Goal: Check status

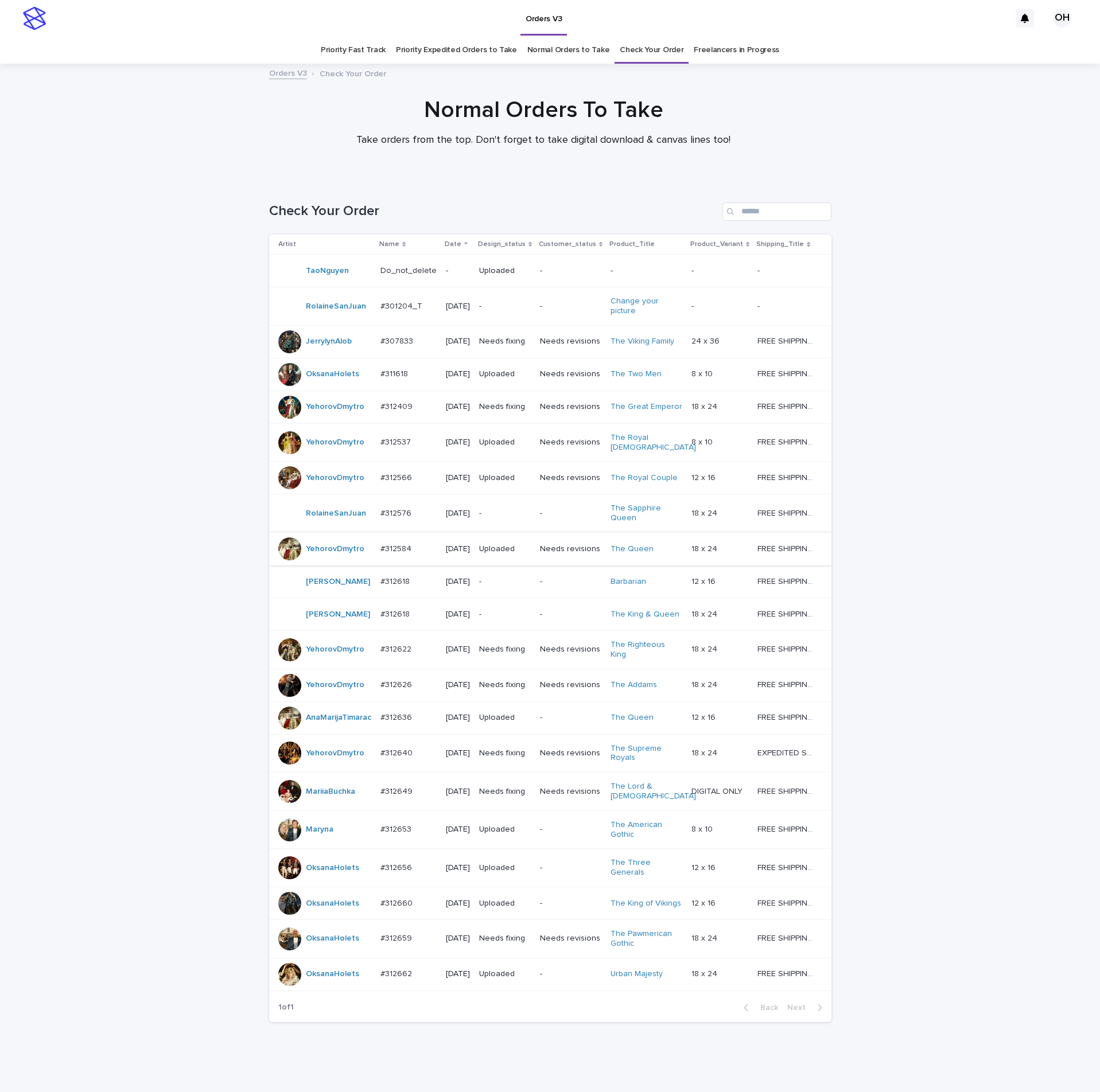
scroll to position [90, 0]
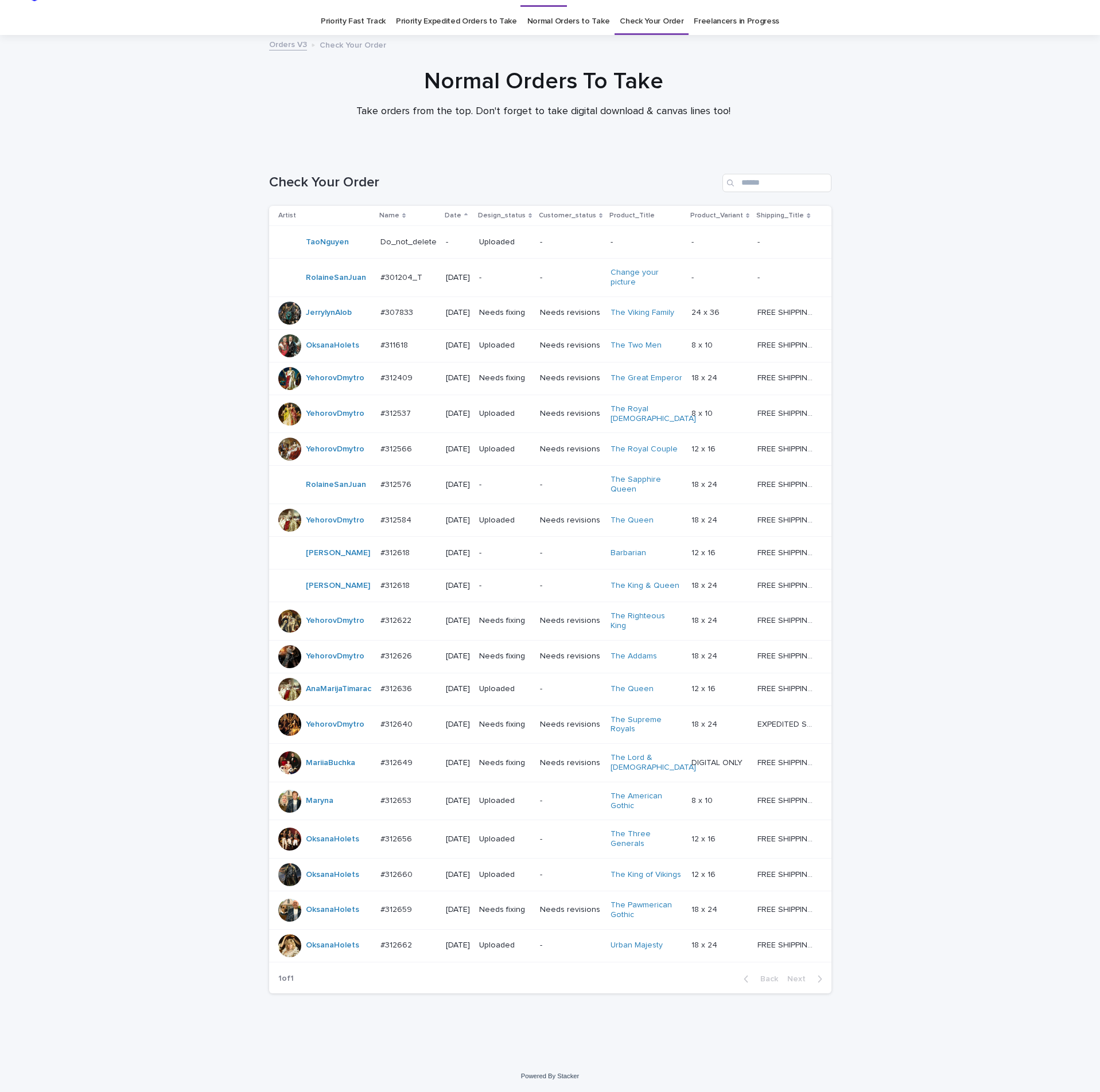
click at [388, 903] on p "#312659" at bounding box center [397, 909] width 34 height 12
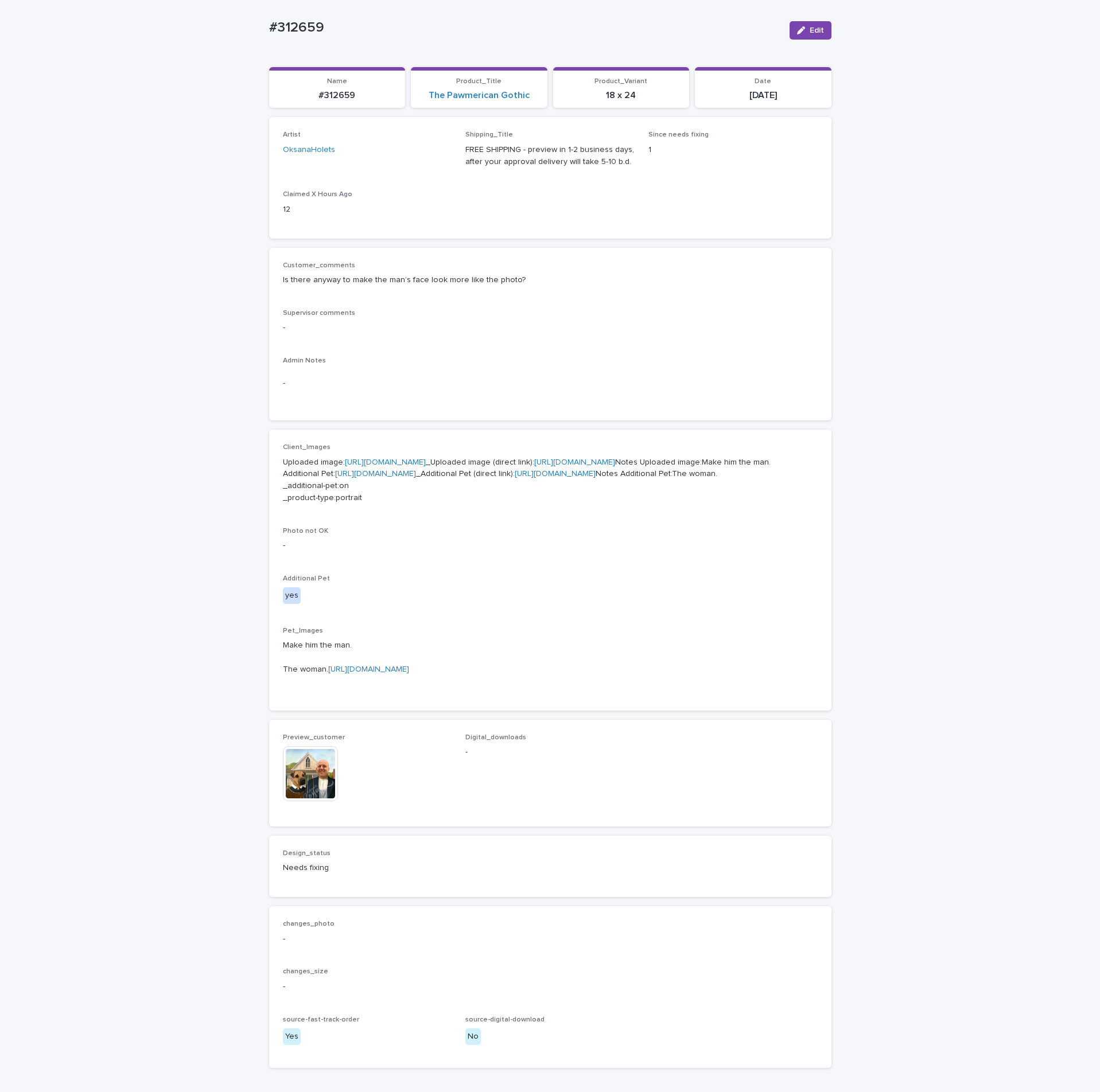
scroll to position [172, 0]
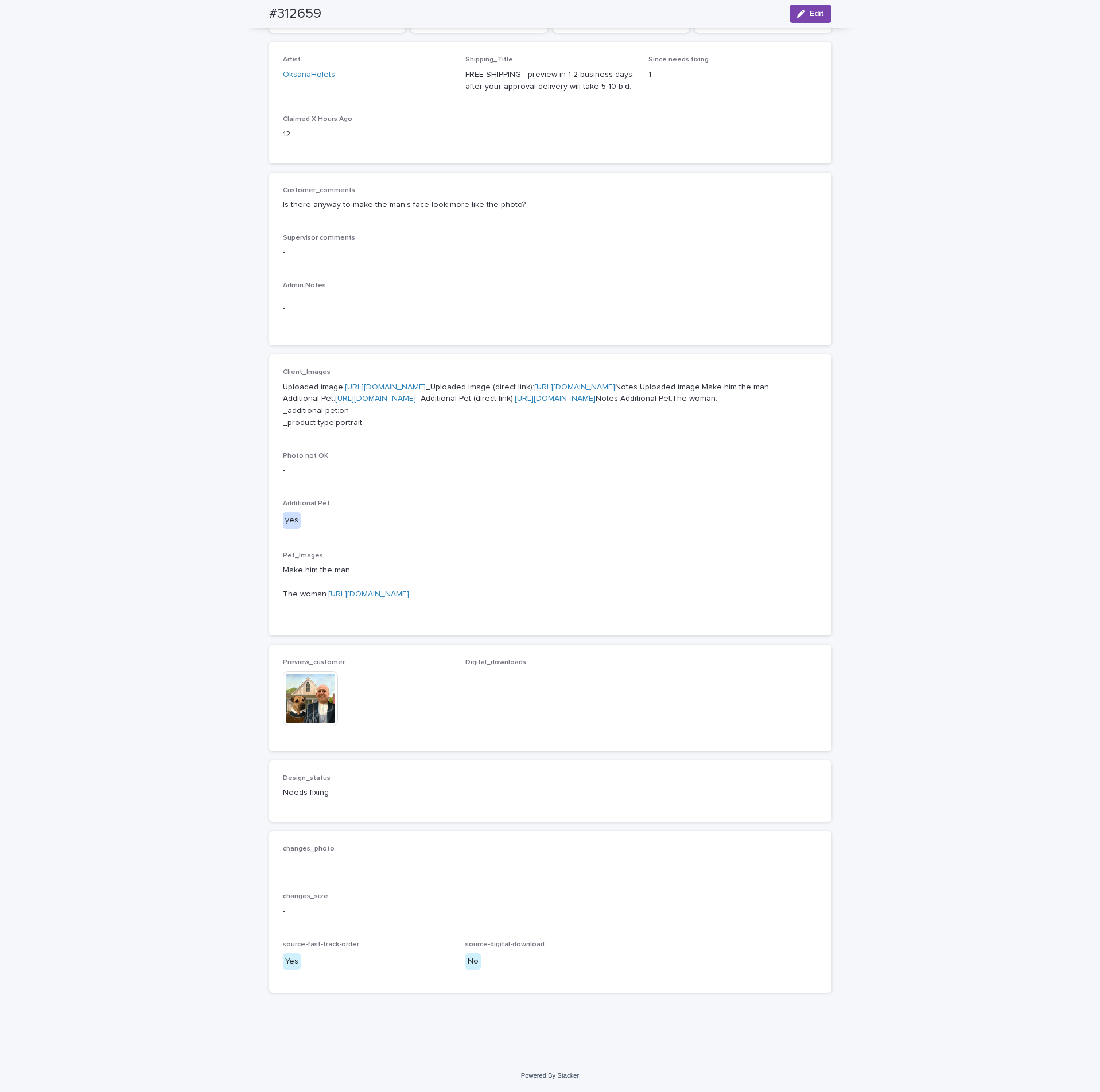
click at [323, 726] on img at bounding box center [310, 699] width 55 height 55
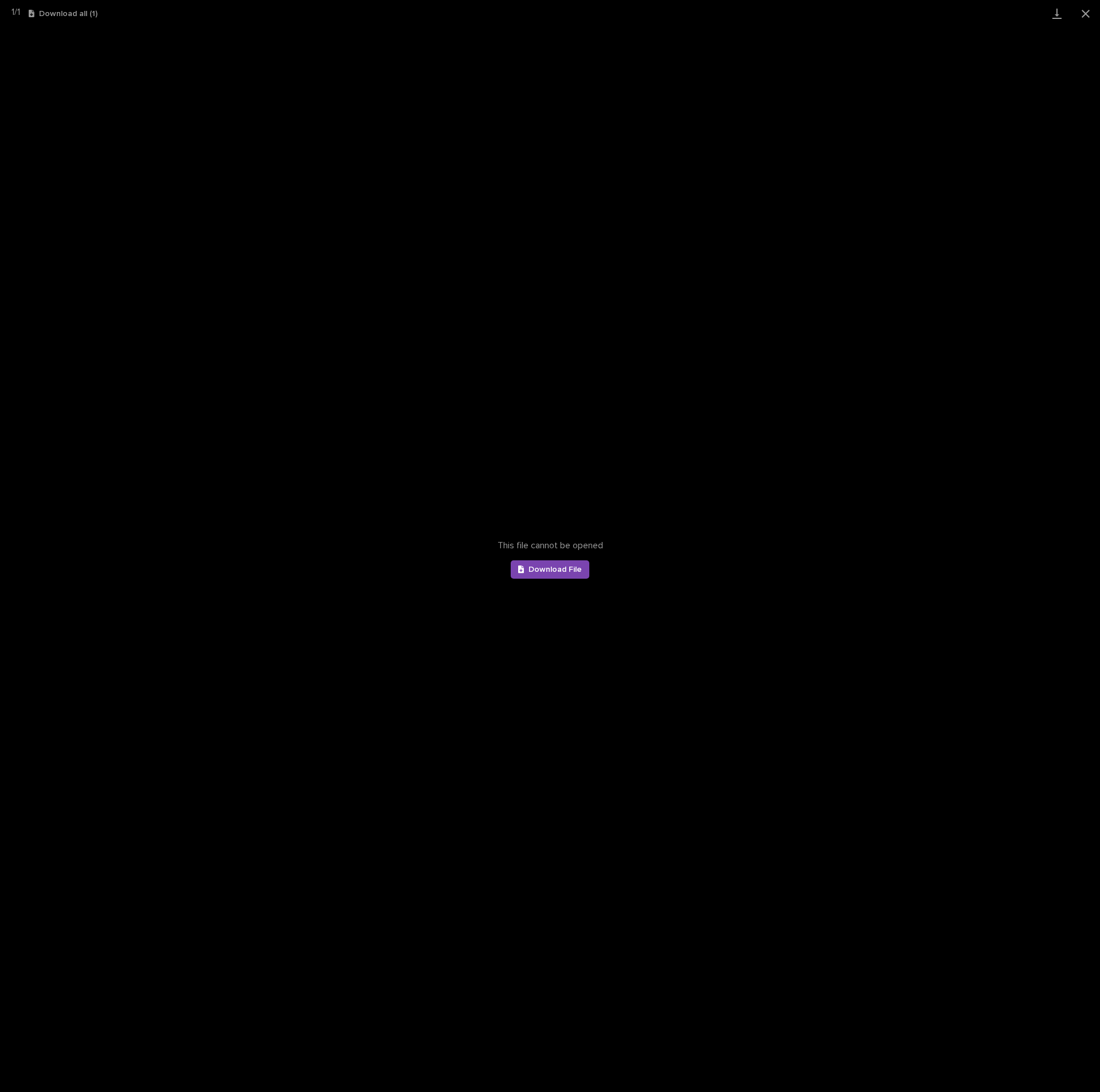
click at [840, 435] on div "This file cannot be opened Download File" at bounding box center [550, 560] width 1100 height 1066
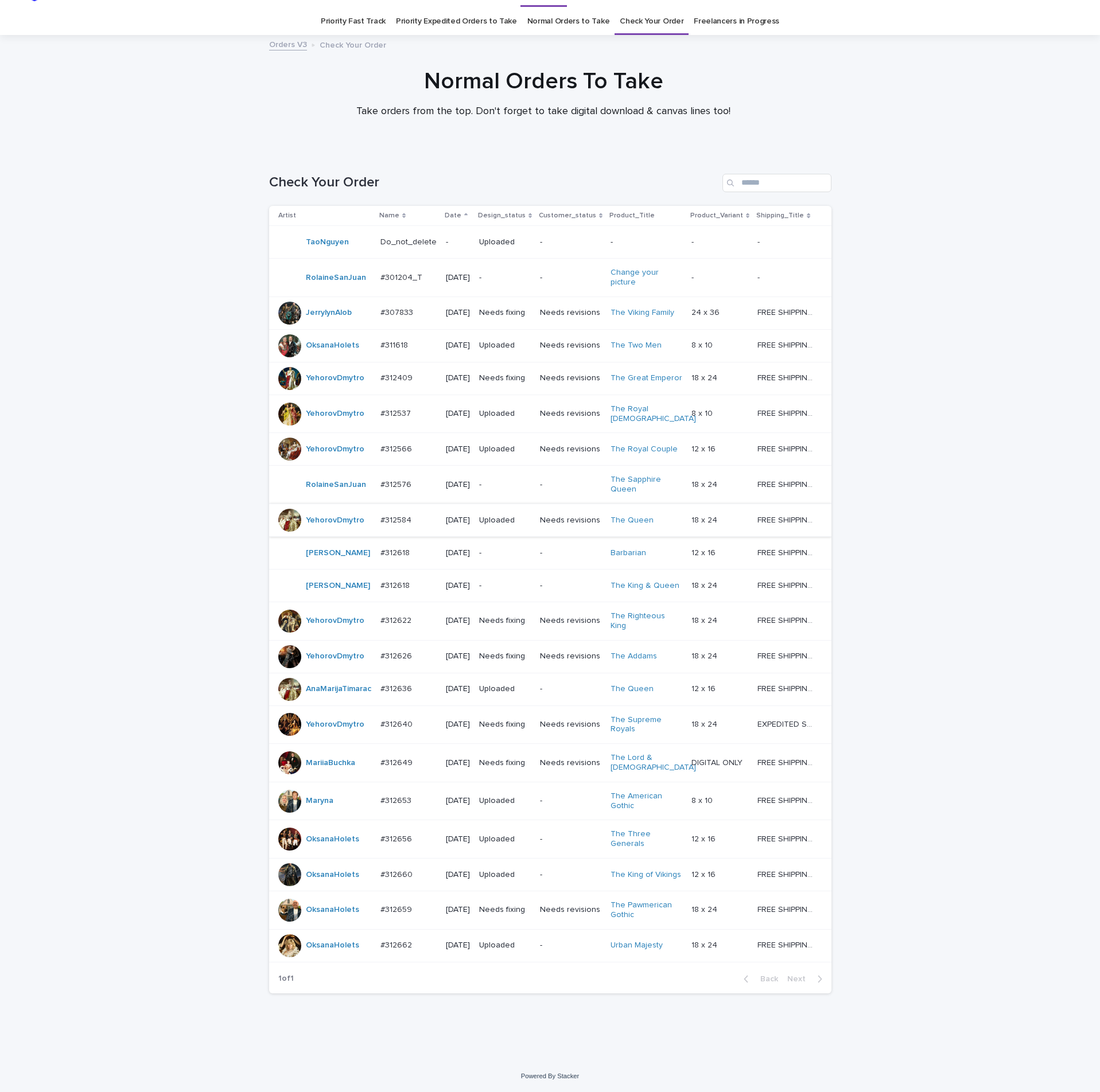
scroll to position [90, 0]
click at [381, 904] on p "#312659" at bounding box center [397, 909] width 34 height 12
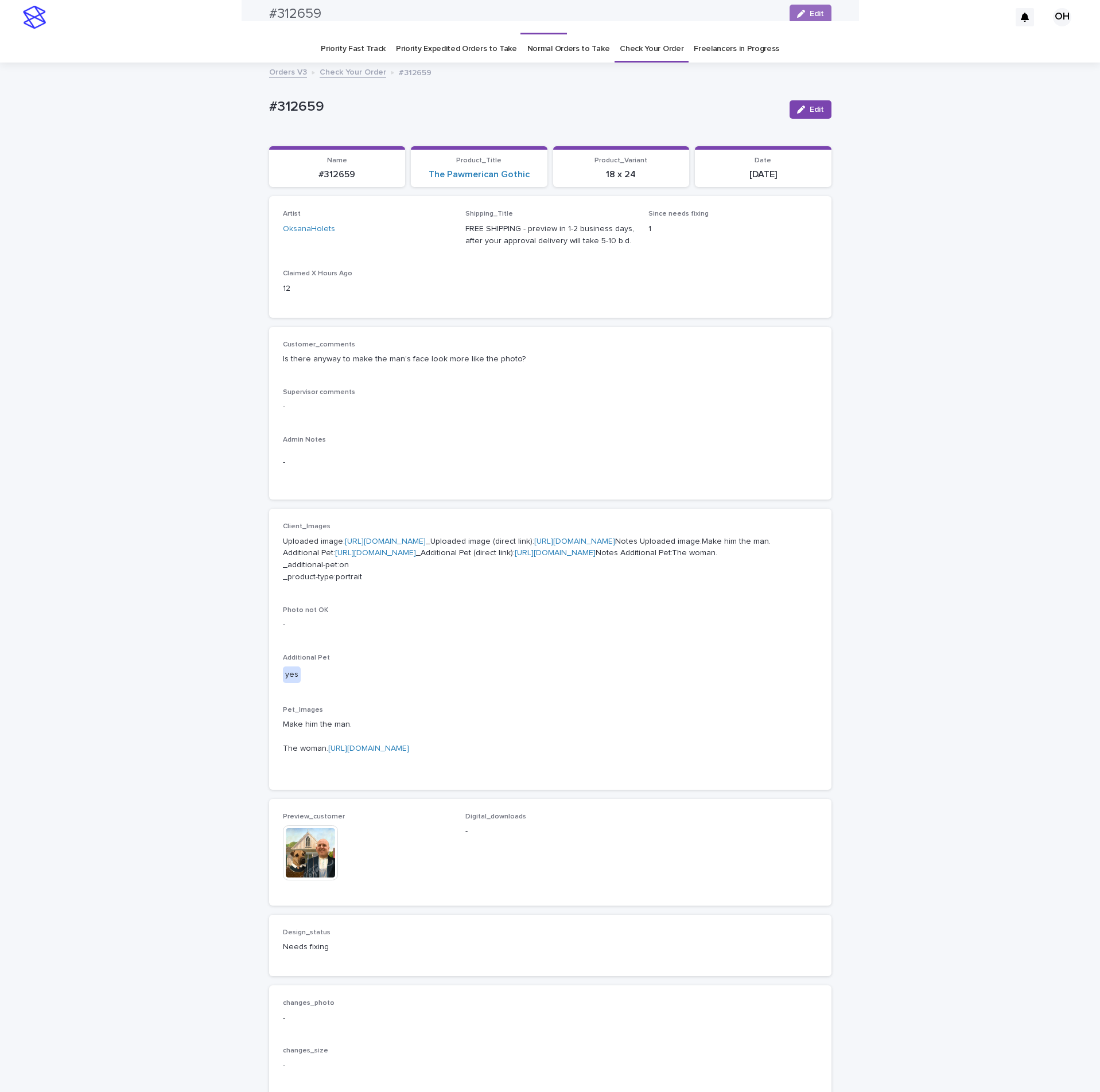
scroll to position [37, 0]
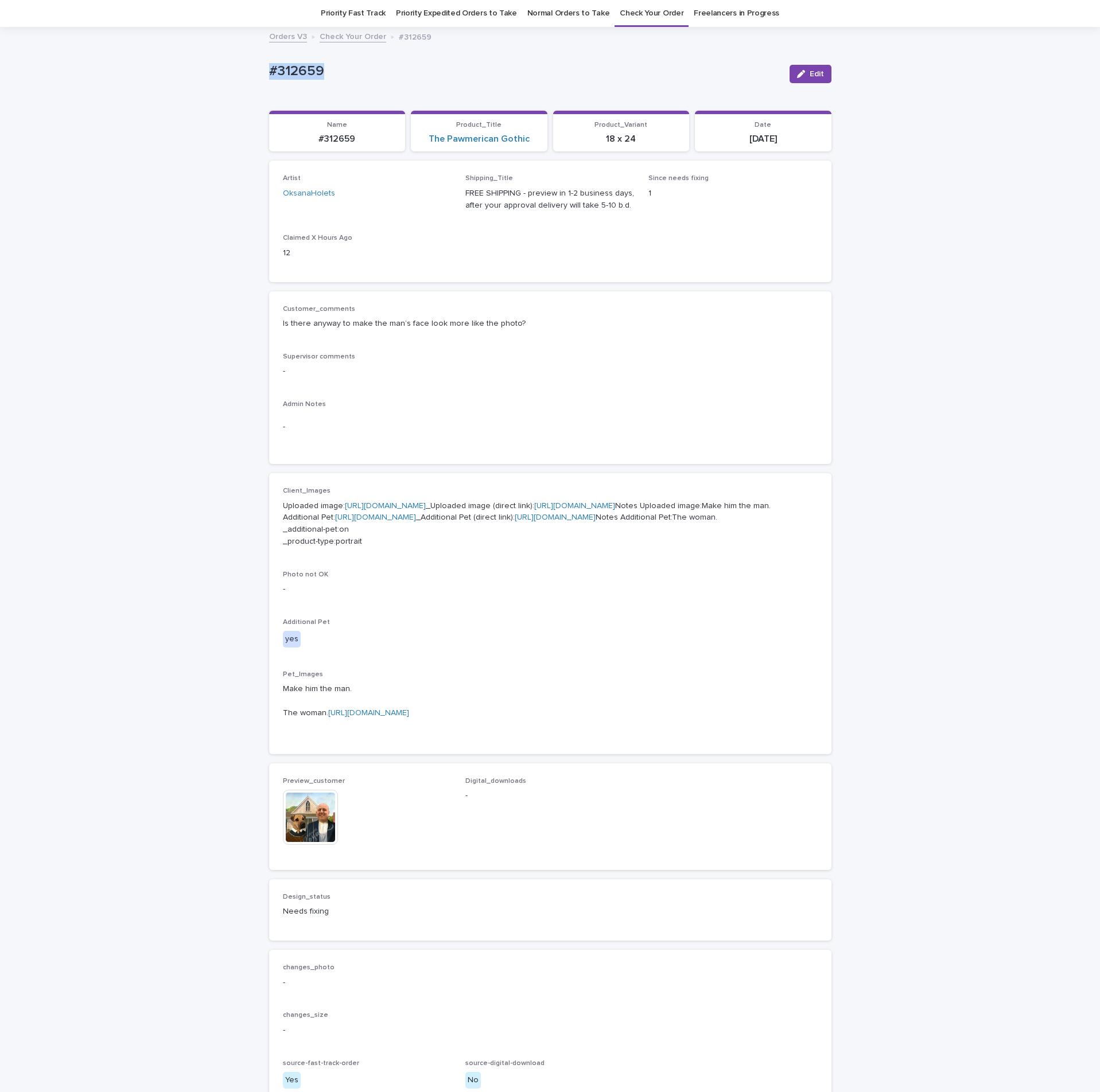
drag, startPoint x: 336, startPoint y: 58, endPoint x: 288, endPoint y: 59, distance: 48.0
click at [264, 58] on div "Loading... Saving… Loading... Saving… #312659 Edit #312659 Edit Sorry, there wa…" at bounding box center [550, 588] width 574 height 1121
copy p "#312659"
drag, startPoint x: 900, startPoint y: 276, endPoint x: 850, endPoint y: 331, distance: 74.3
click at [900, 276] on div "Loading... Saving… Loading... Saving… #312659 Edit #312659 Edit Sorry, there wa…" at bounding box center [550, 603] width 1100 height 1151
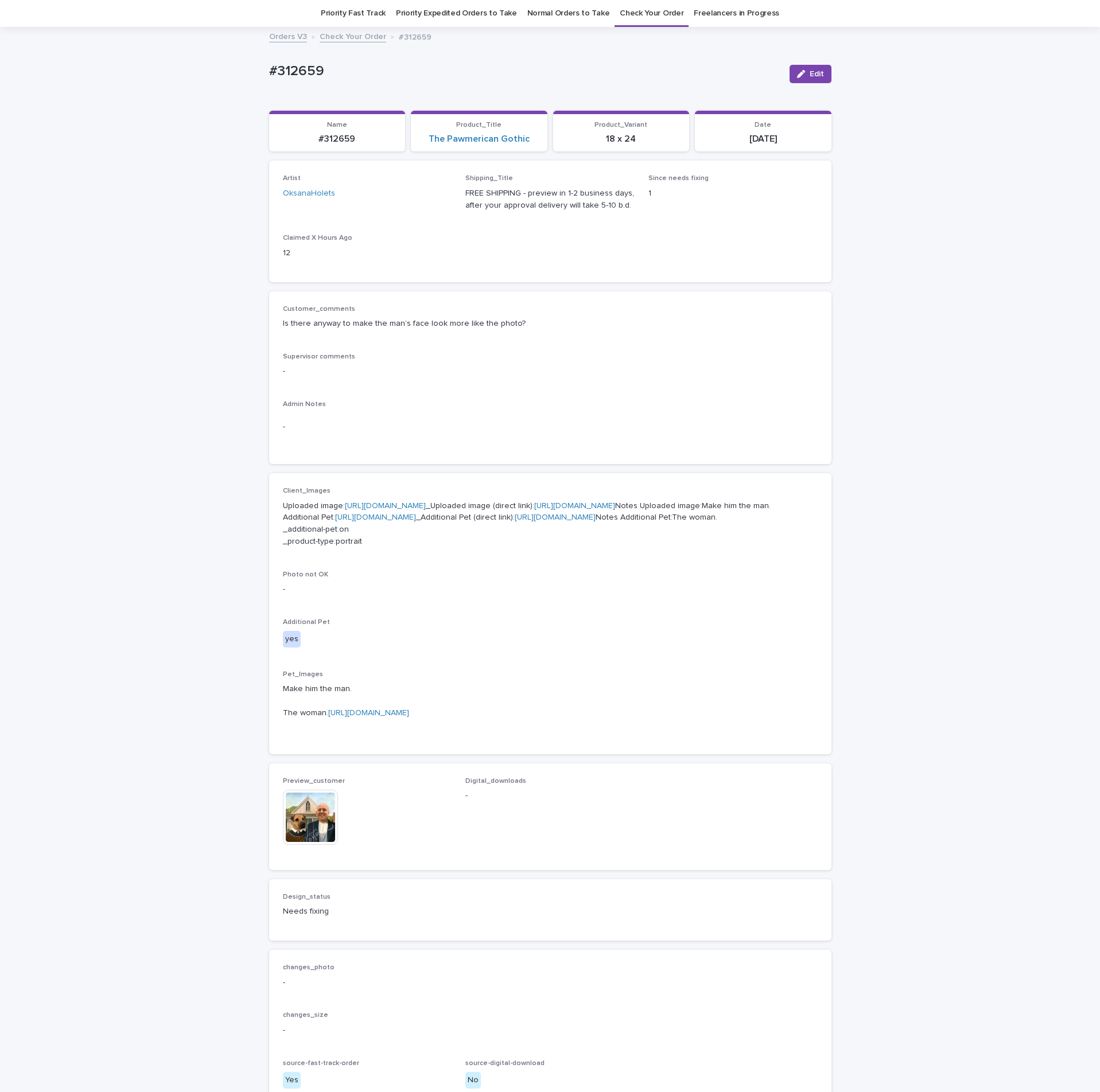
click at [369, 510] on link "[URL][DOMAIN_NAME]" at bounding box center [385, 506] width 81 height 8
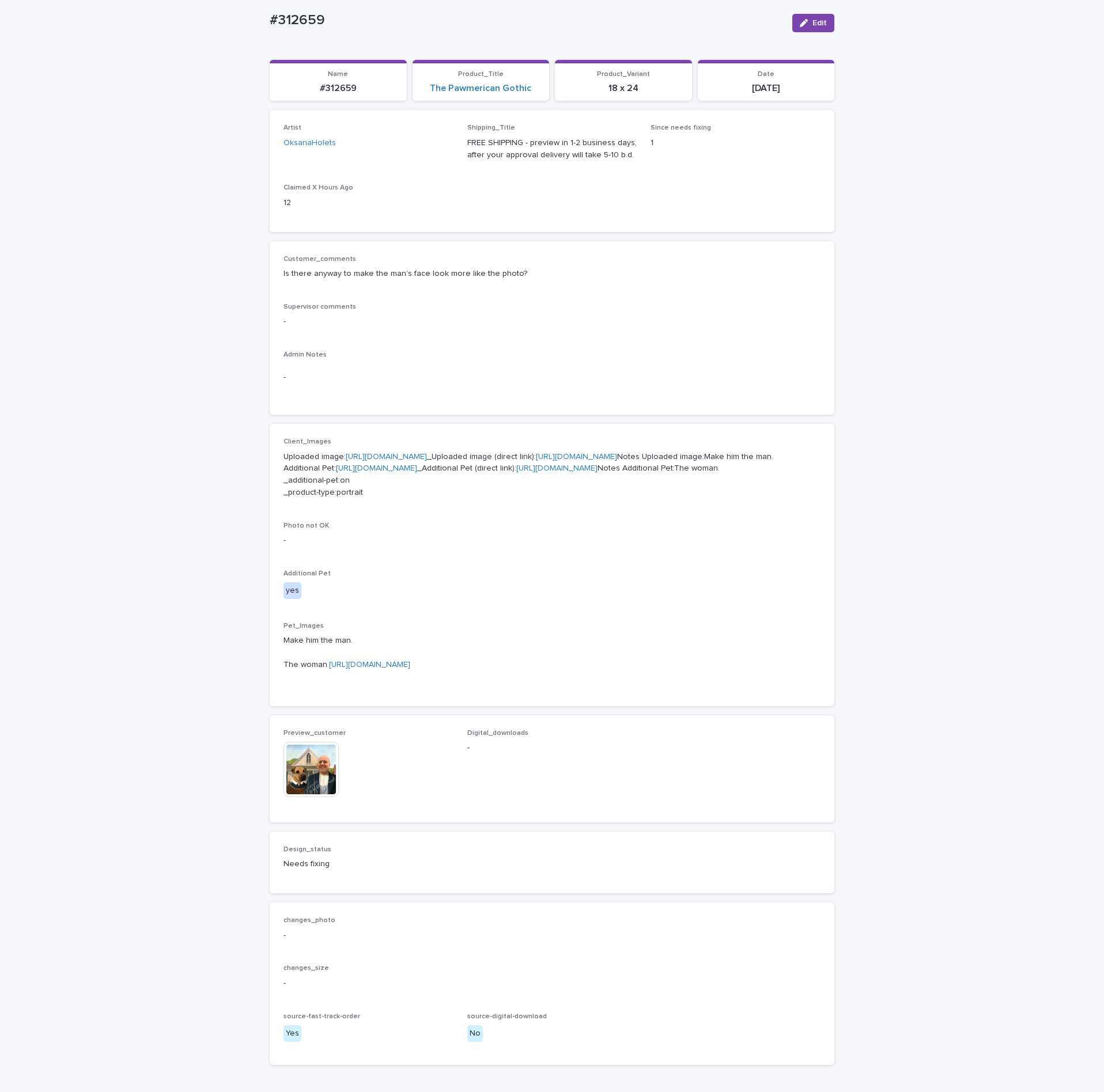
scroll to position [173, 0]
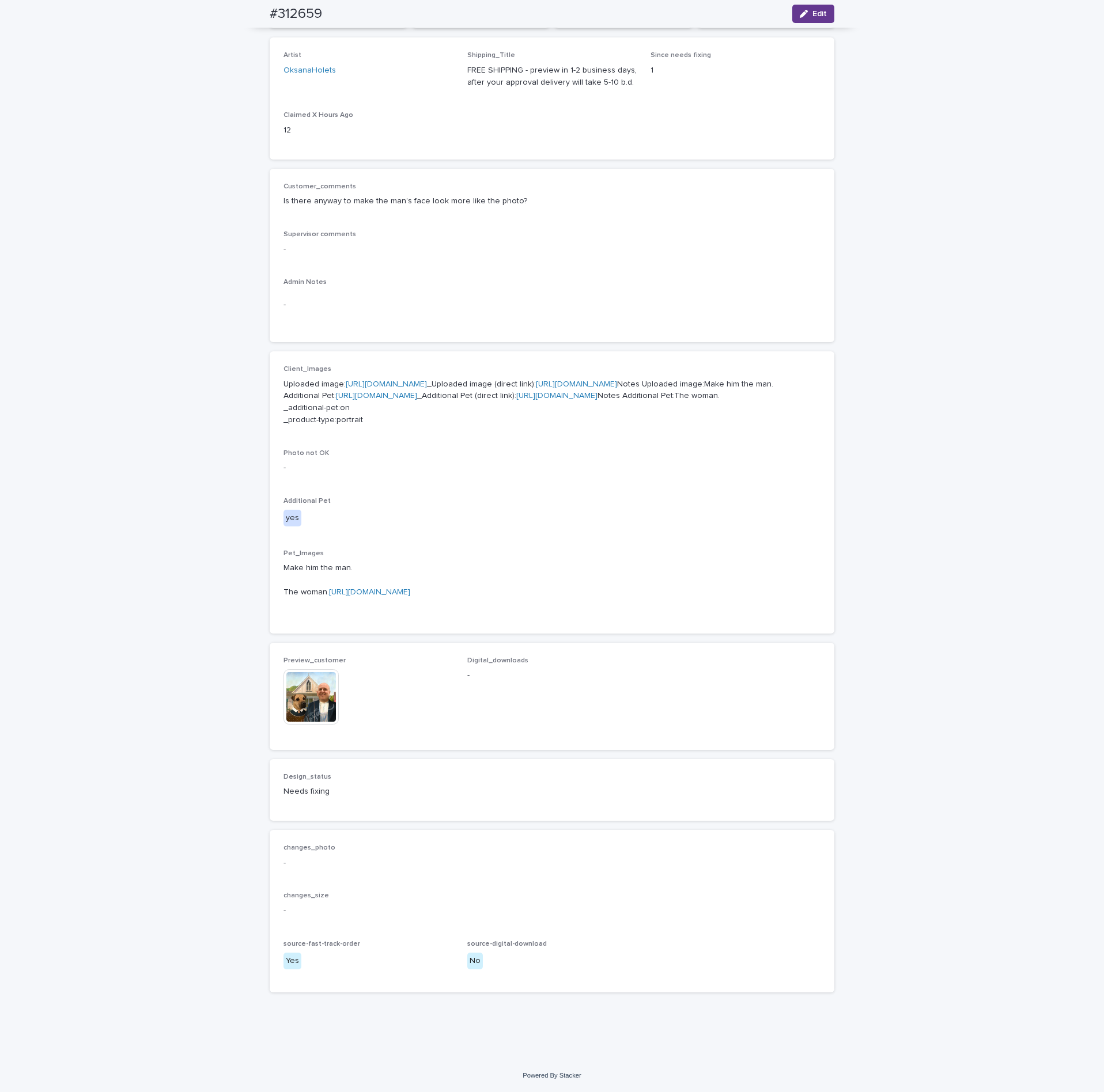
click at [813, 15] on span "Edit" at bounding box center [820, 14] width 15 height 8
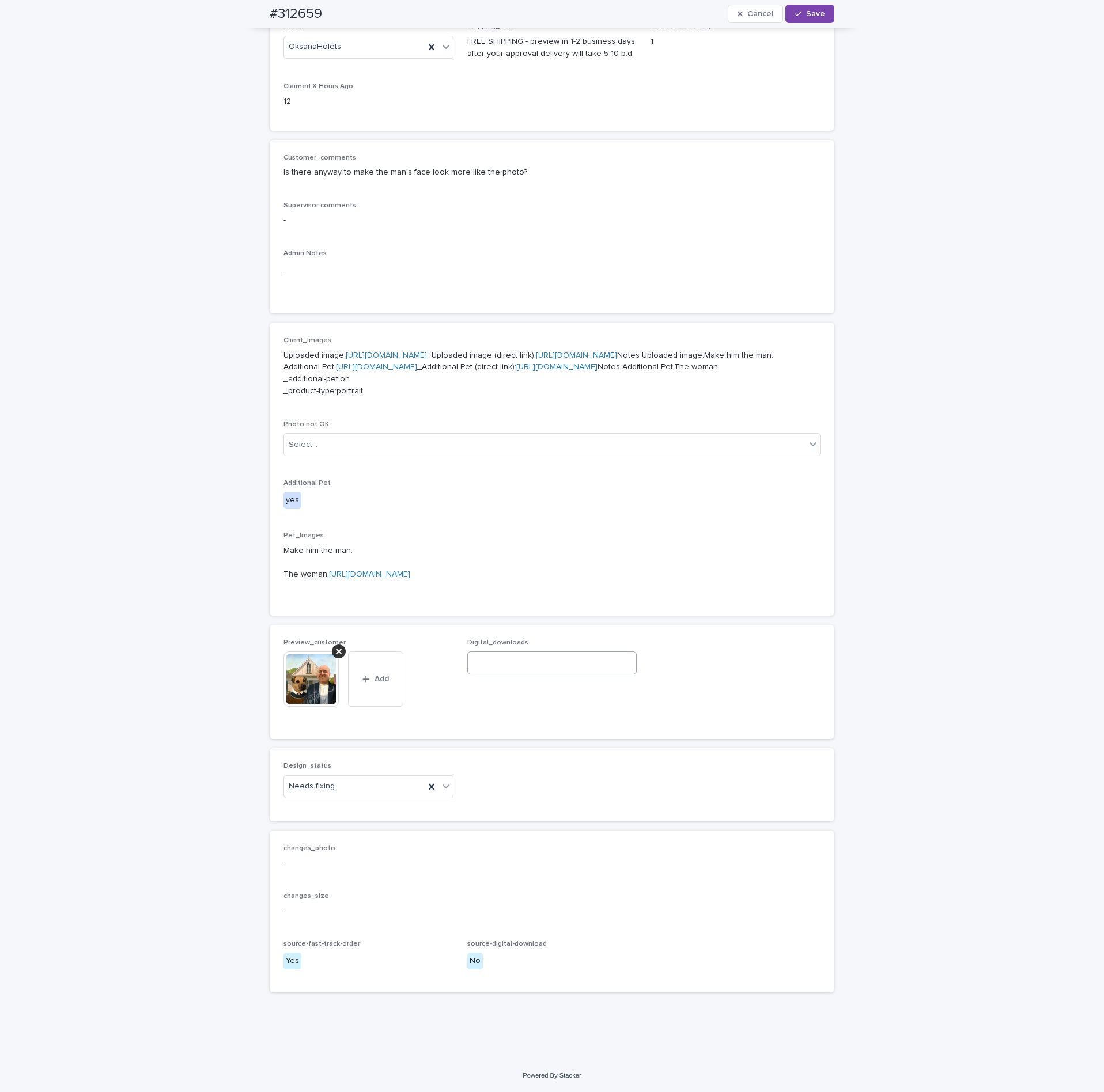
scroll to position [345, 0]
click at [336, 650] on icon at bounding box center [339, 652] width 6 height 6
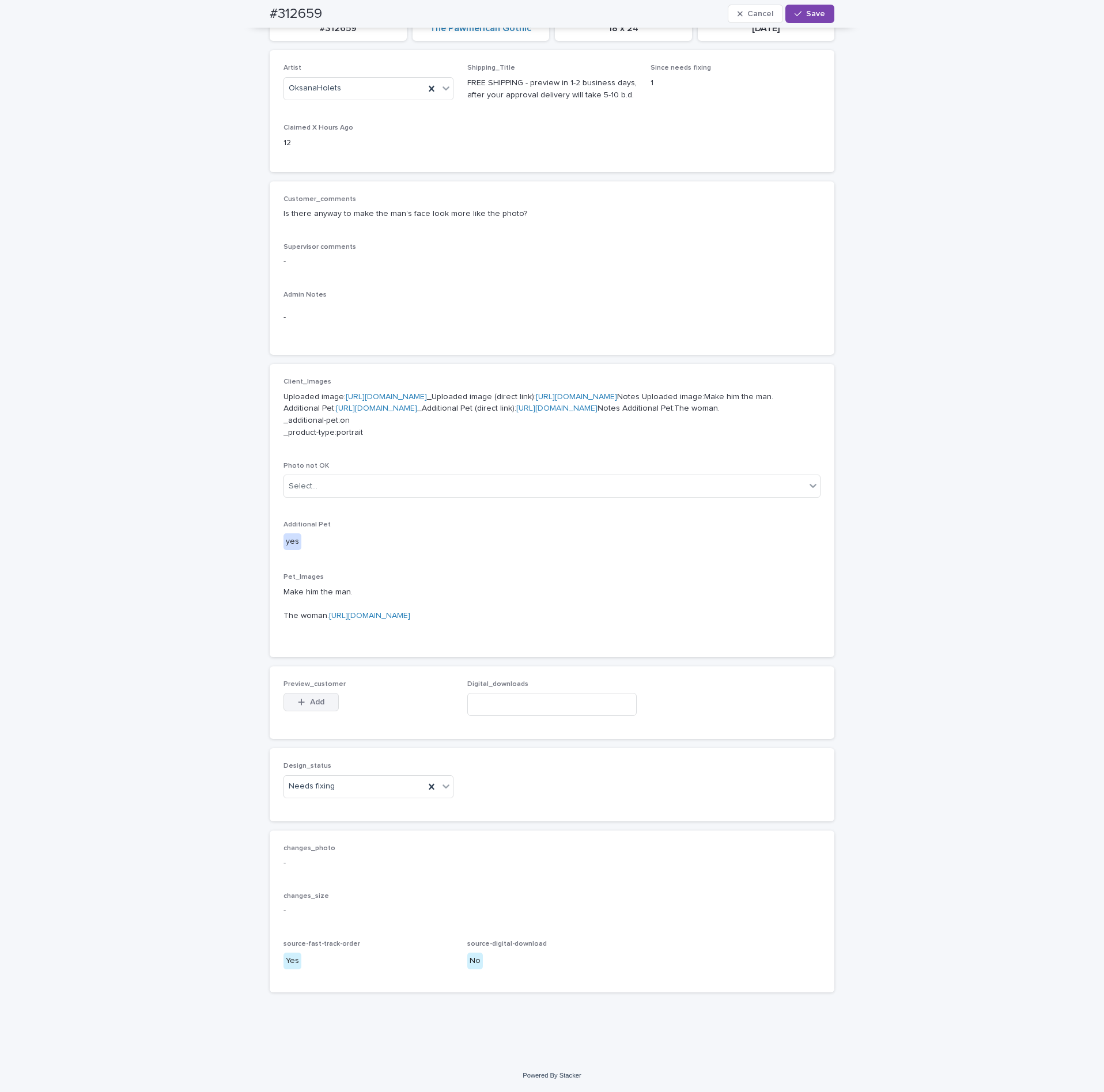
scroll to position [304, 0]
click at [306, 709] on button "Add" at bounding box center [311, 702] width 55 height 19
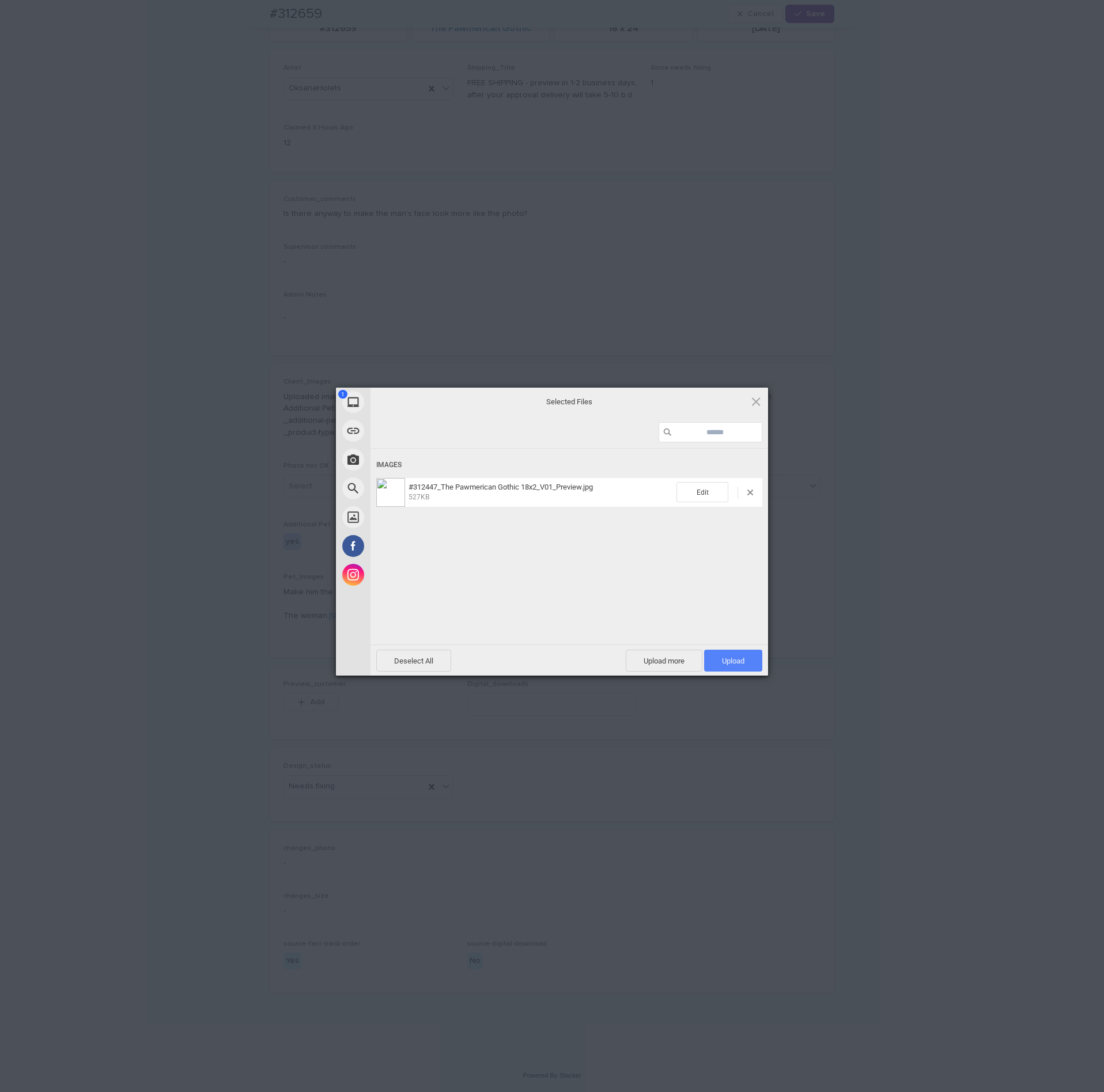
click at [722, 658] on span "Upload 1" at bounding box center [732, 661] width 23 height 9
click at [859, 493] on div "My Device Link (URL) Take Photo Web Search Unsplash Facebook Instagram Uploaded…" at bounding box center [552, 546] width 1104 height 1092
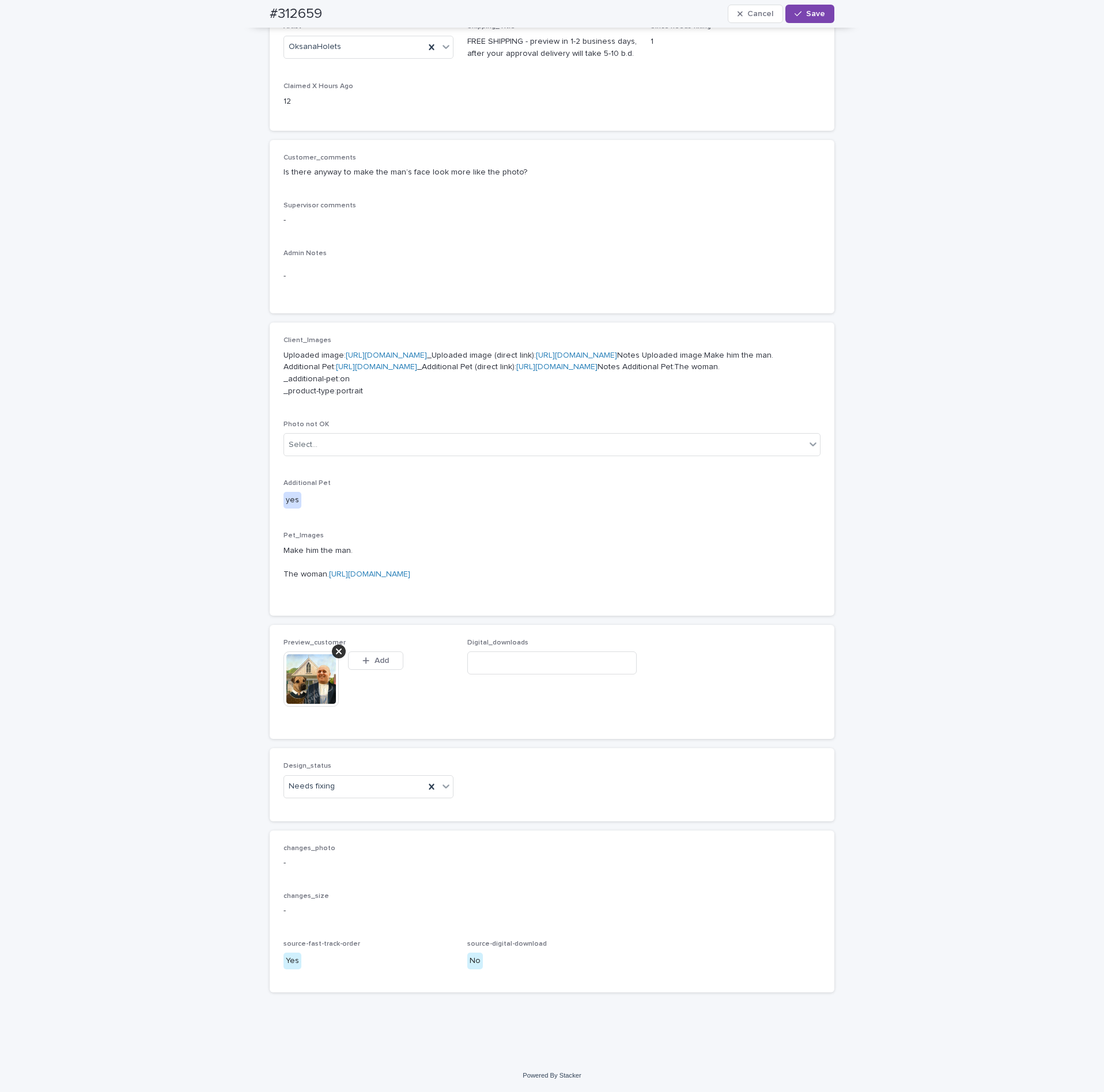
scroll to position [324, 0]
drag, startPoint x: 353, startPoint y: 802, endPoint x: 344, endPoint y: 818, distance: 18.4
click at [353, 796] on div "Needs fixing" at bounding box center [354, 786] width 140 height 19
click at [326, 831] on div "Uploaded" at bounding box center [362, 829] width 169 height 21
click at [801, 8] on button "Save" at bounding box center [810, 14] width 49 height 19
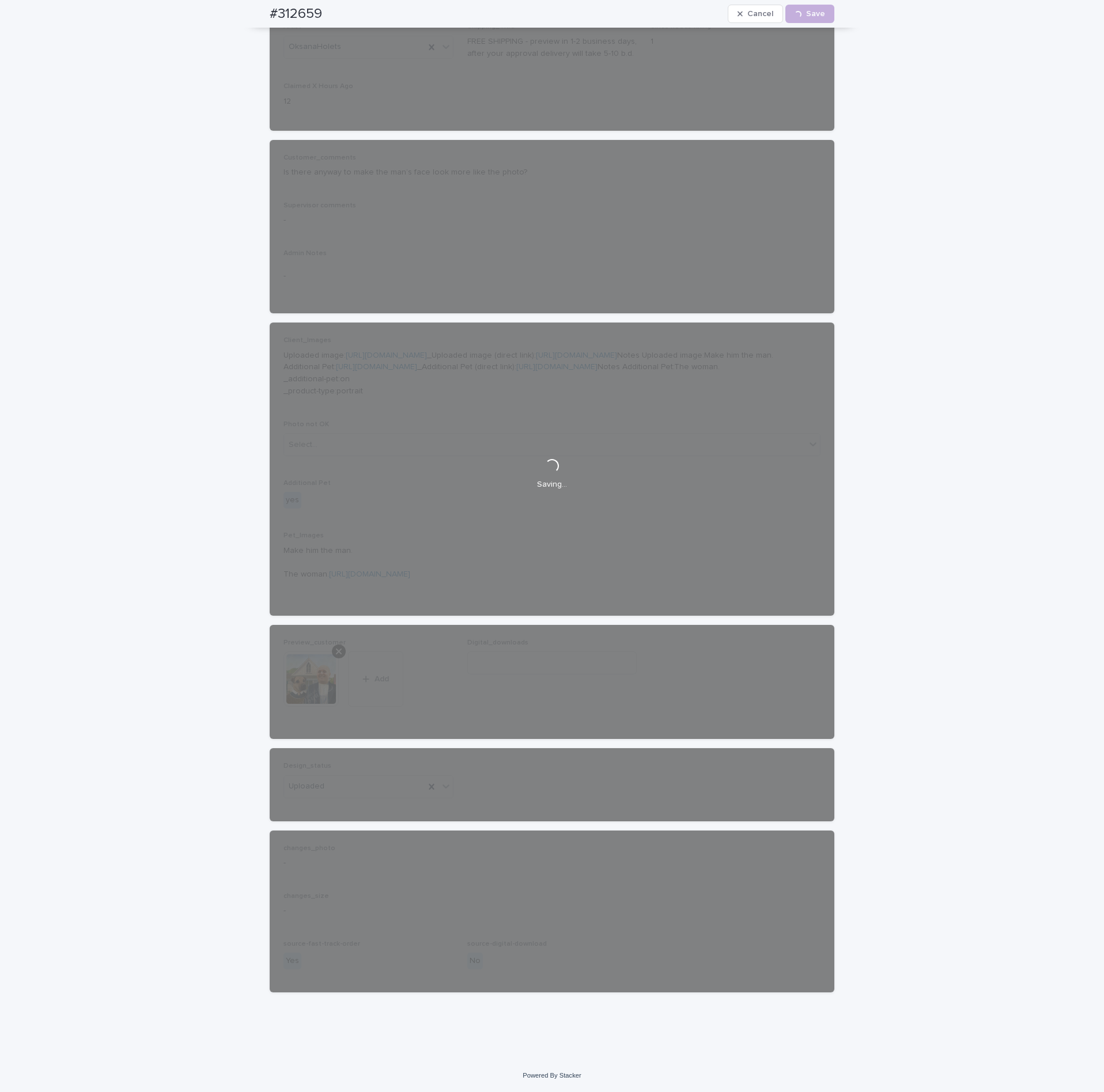
scroll to position [0, 0]
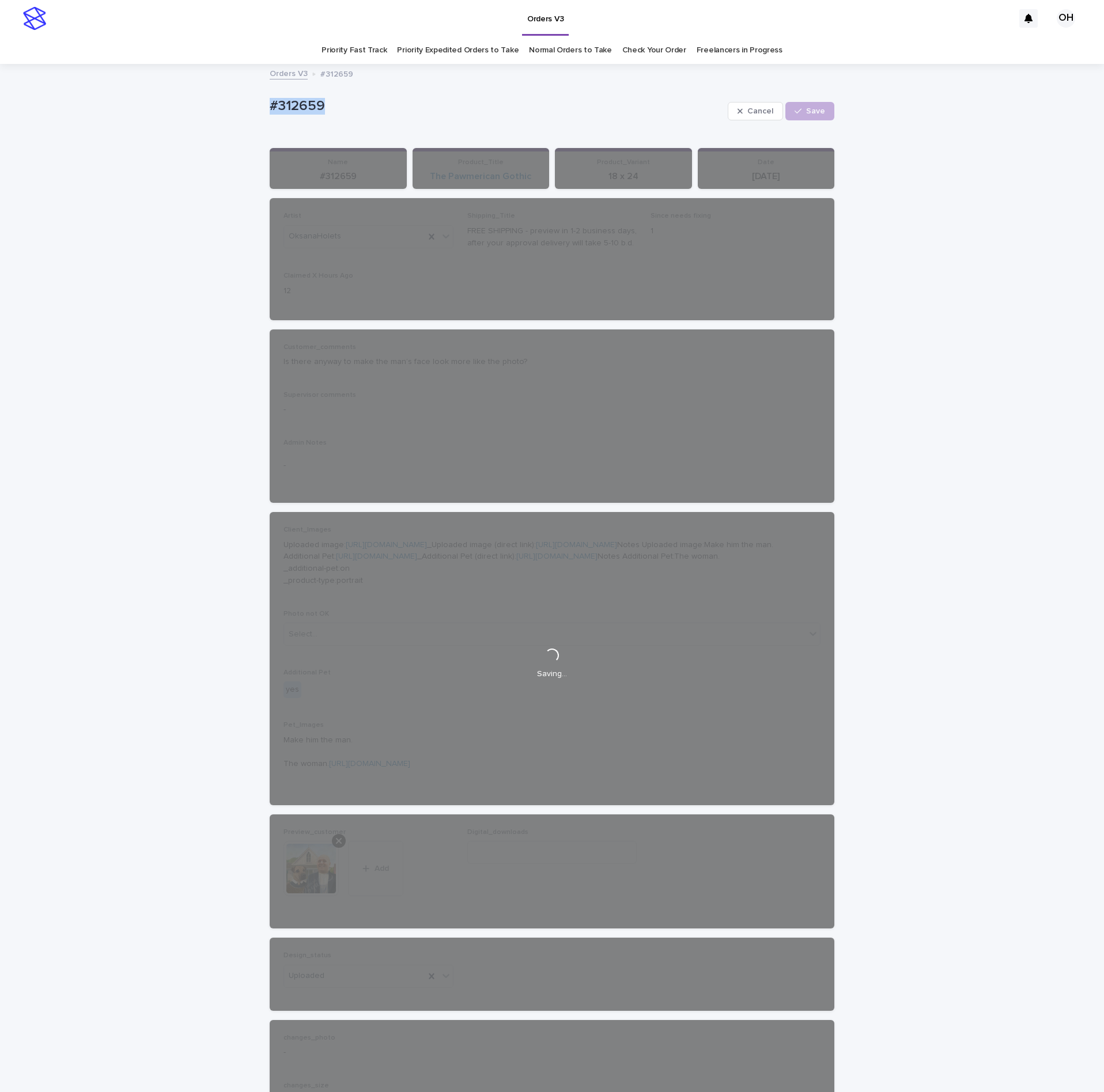
drag, startPoint x: 360, startPoint y: 103, endPoint x: 254, endPoint y: 94, distance: 106.4
click at [209, 93] on div "Loading... Saving… Loading... Saving… #312659 Cancel Loading... Save #312659 Ca…" at bounding box center [552, 657] width 1104 height 1184
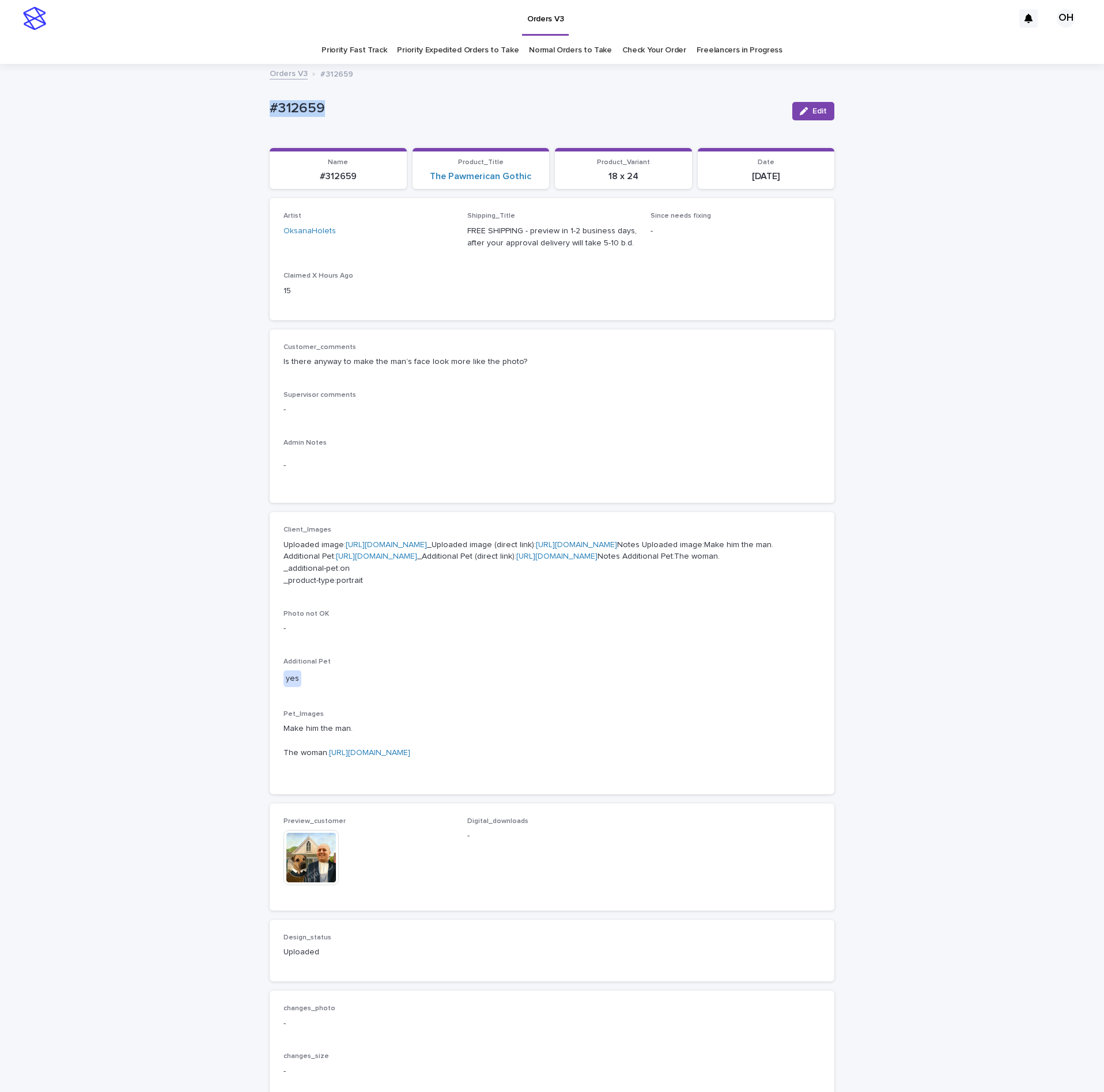
copy p "#312659"
